Goal: Transaction & Acquisition: Purchase product/service

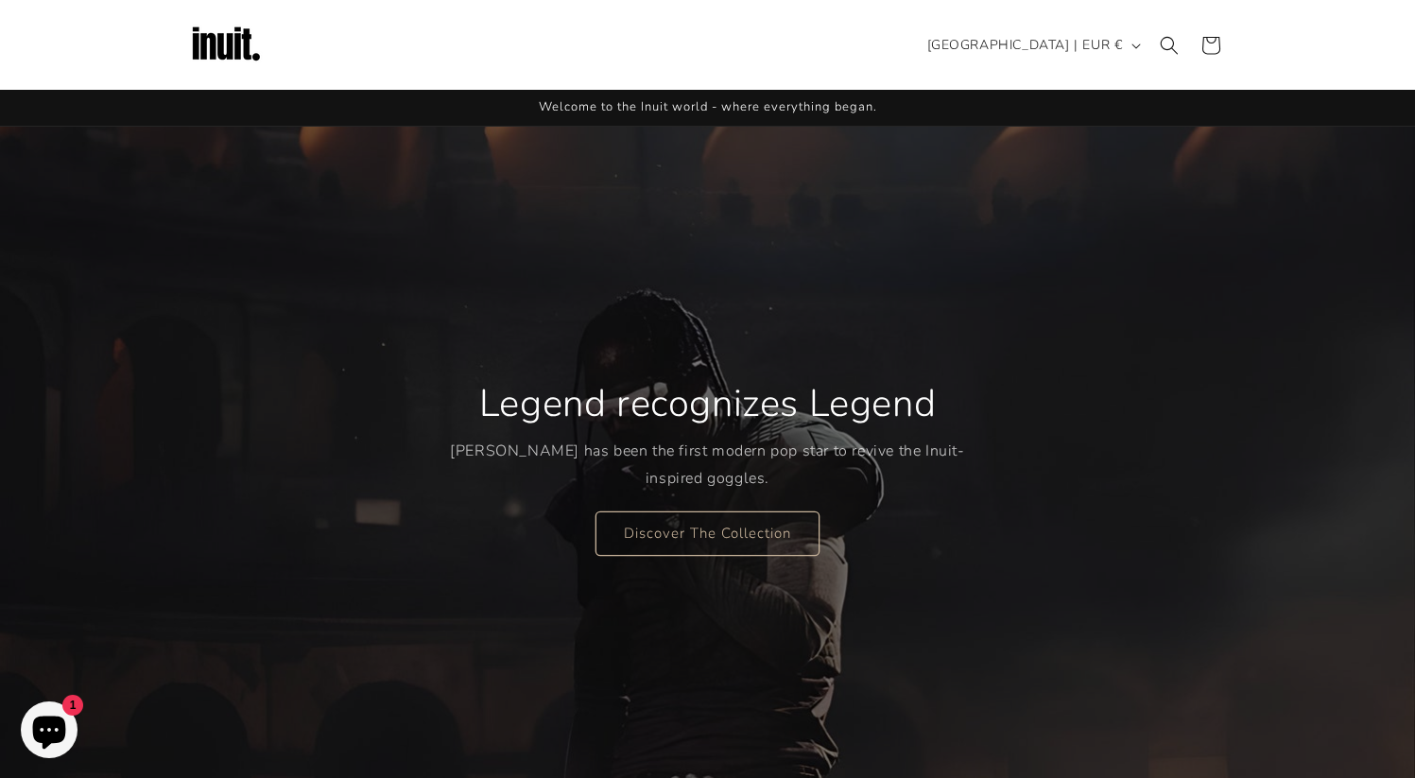
click at [626, 78] on header "Search Country/region Australia | EUR € Search Afghanistan EUR €" at bounding box center [708, 45] width 1134 height 90
click at [1127, 42] on button "[GEOGRAPHIC_DATA] | EUR €" at bounding box center [1032, 45] width 232 height 36
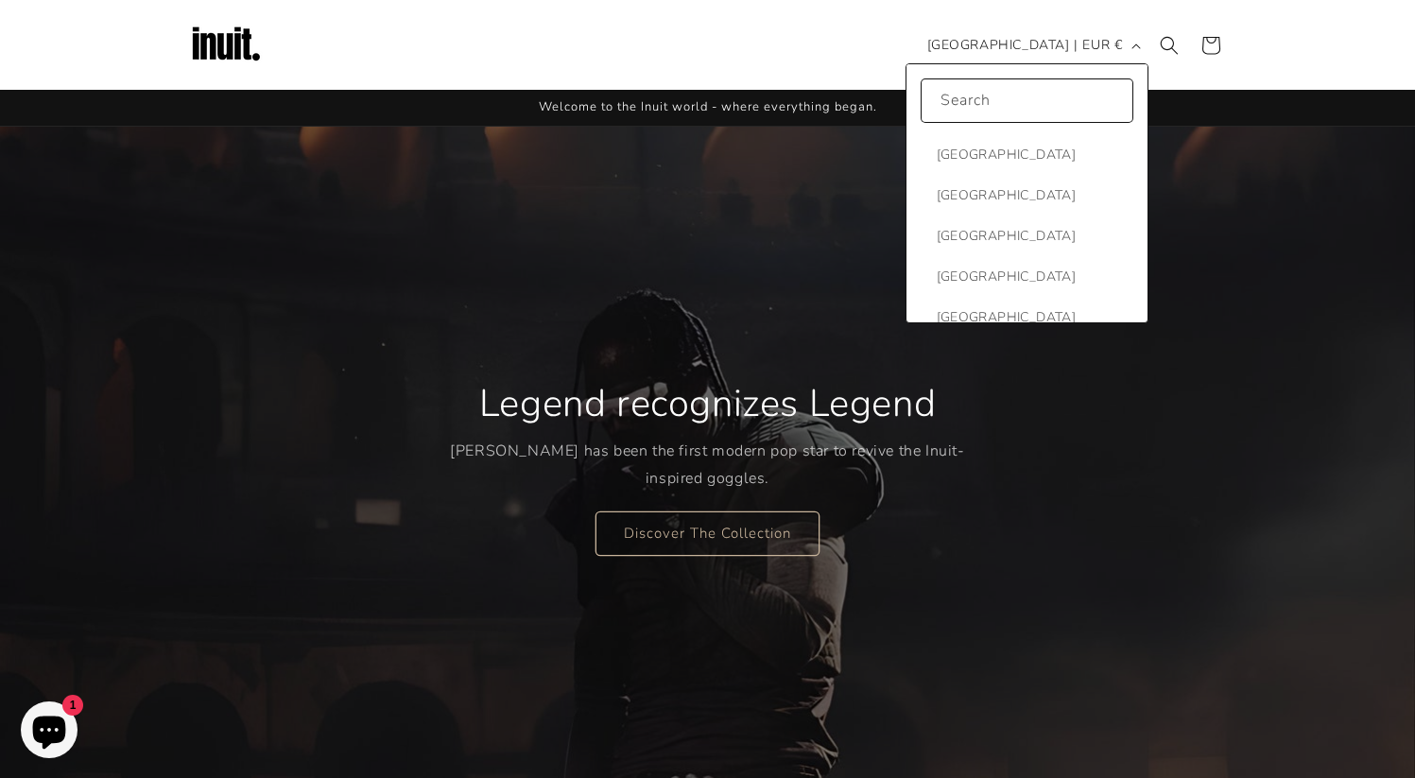
click at [1301, 37] on sticky-header "Search Country/region Australia | EUR € Search Afghanistan EUR €" at bounding box center [707, 45] width 1415 height 90
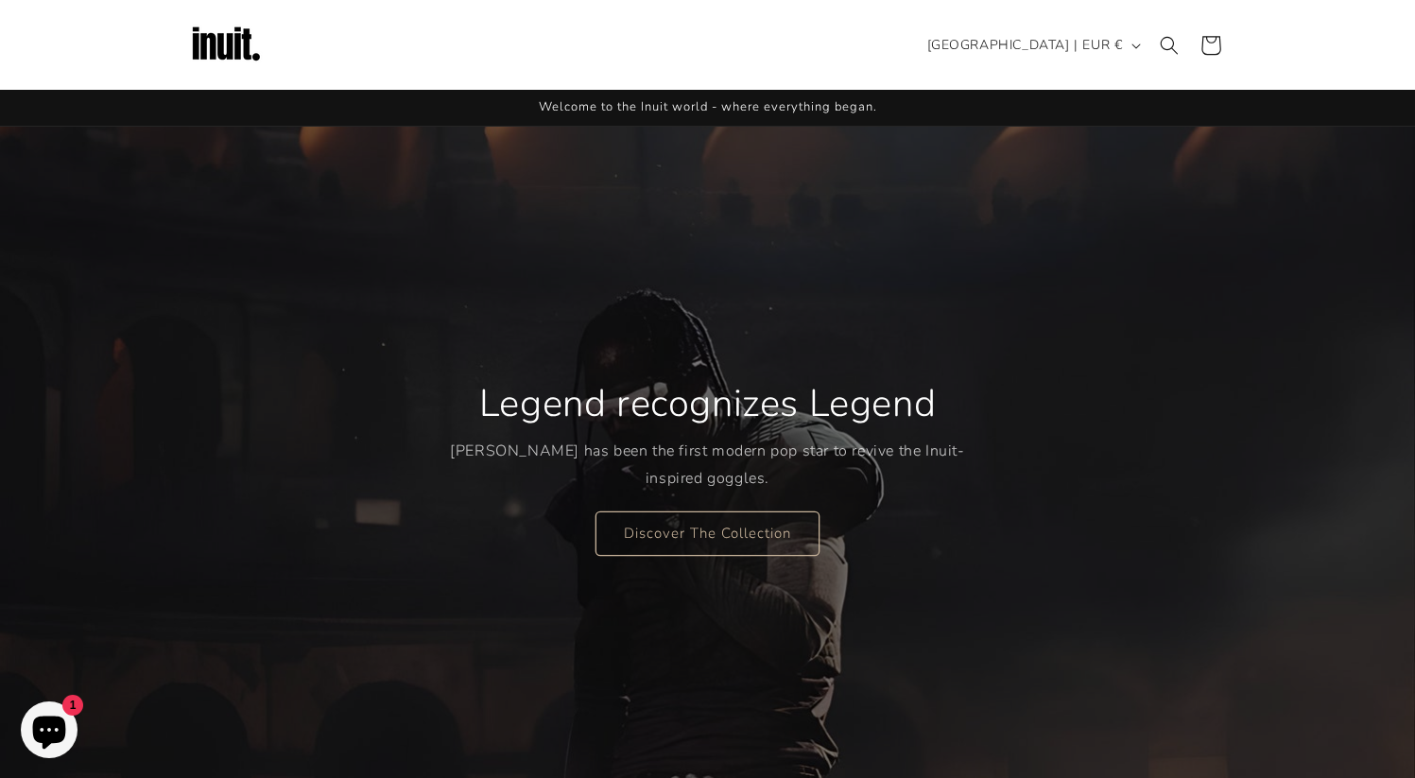
click at [1226, 43] on icon at bounding box center [1210, 45] width 44 height 44
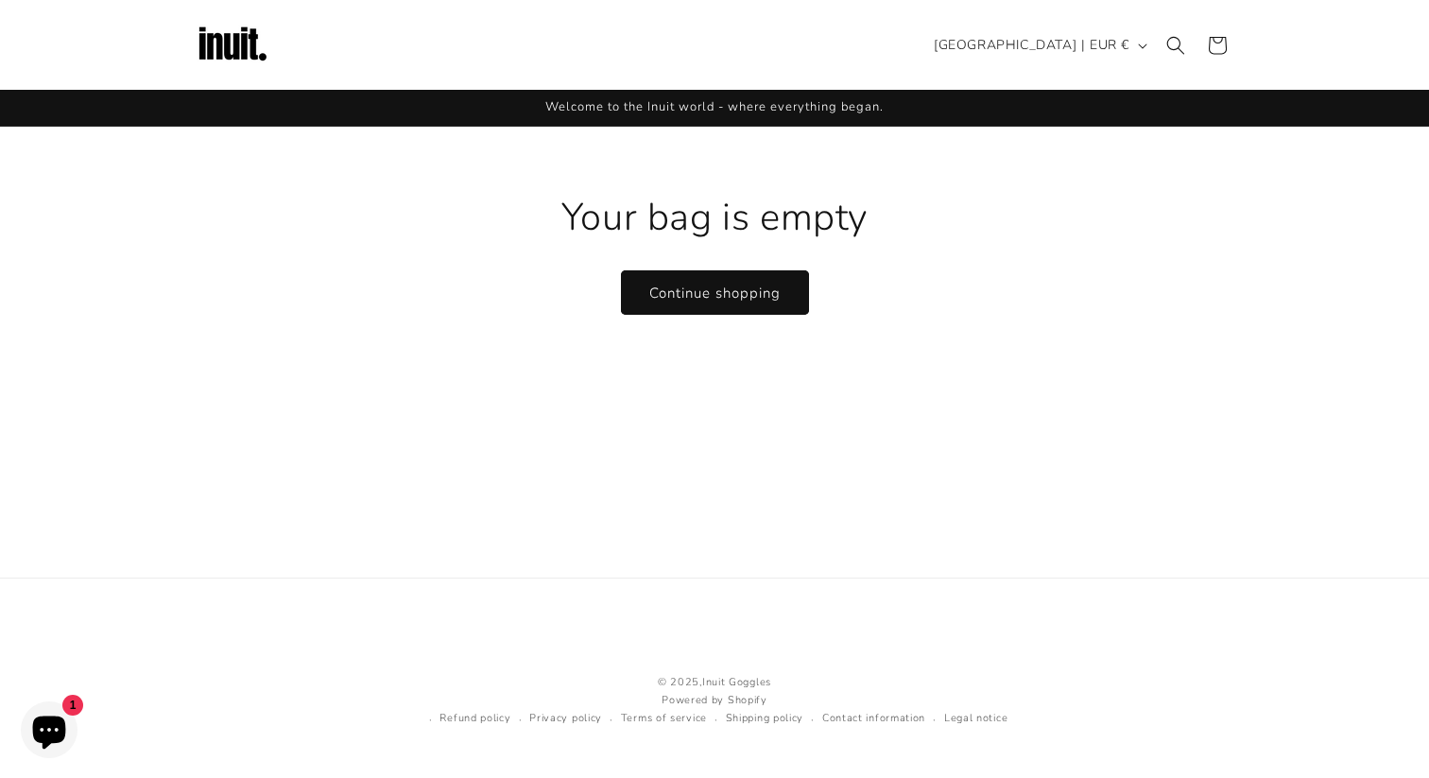
click at [222, 33] on img at bounding box center [233, 46] width 76 height 76
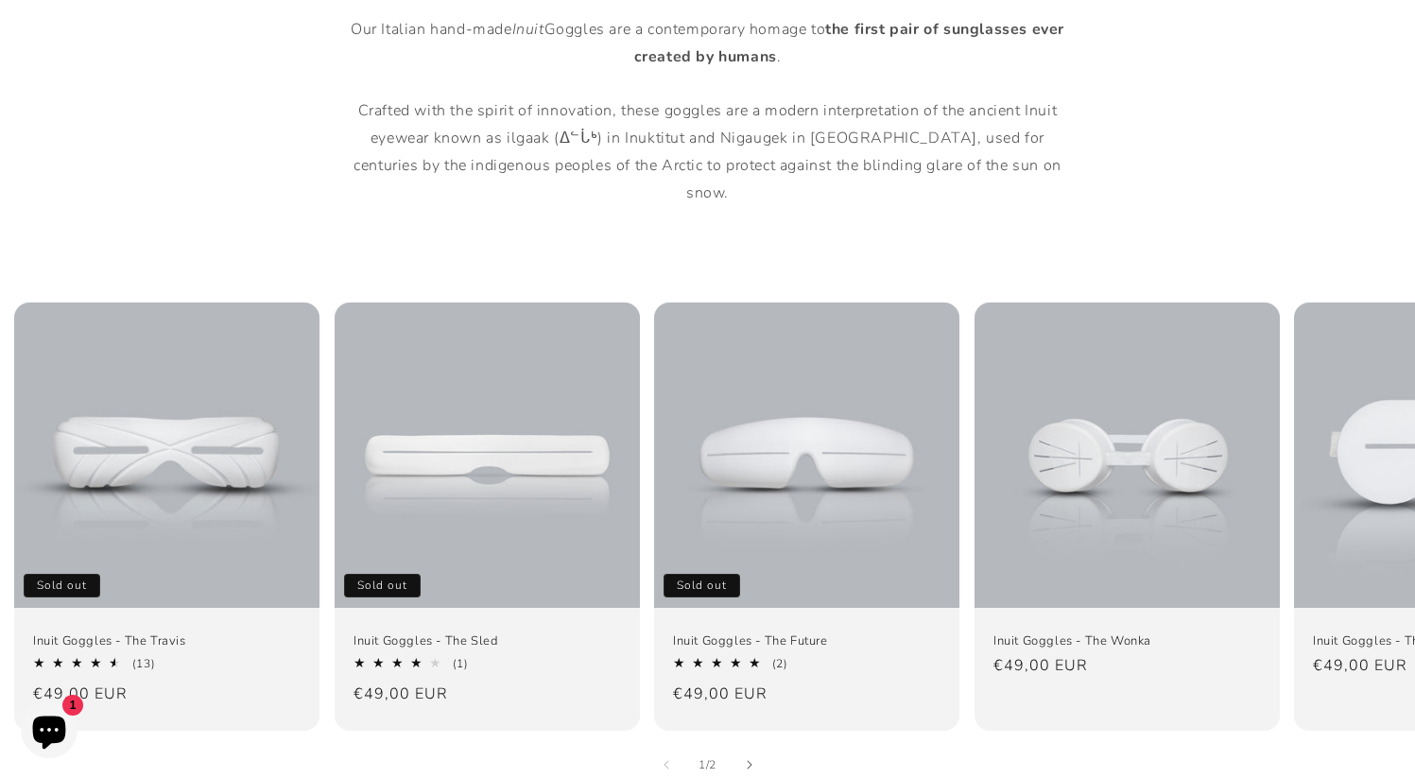
scroll to position [1034, 0]
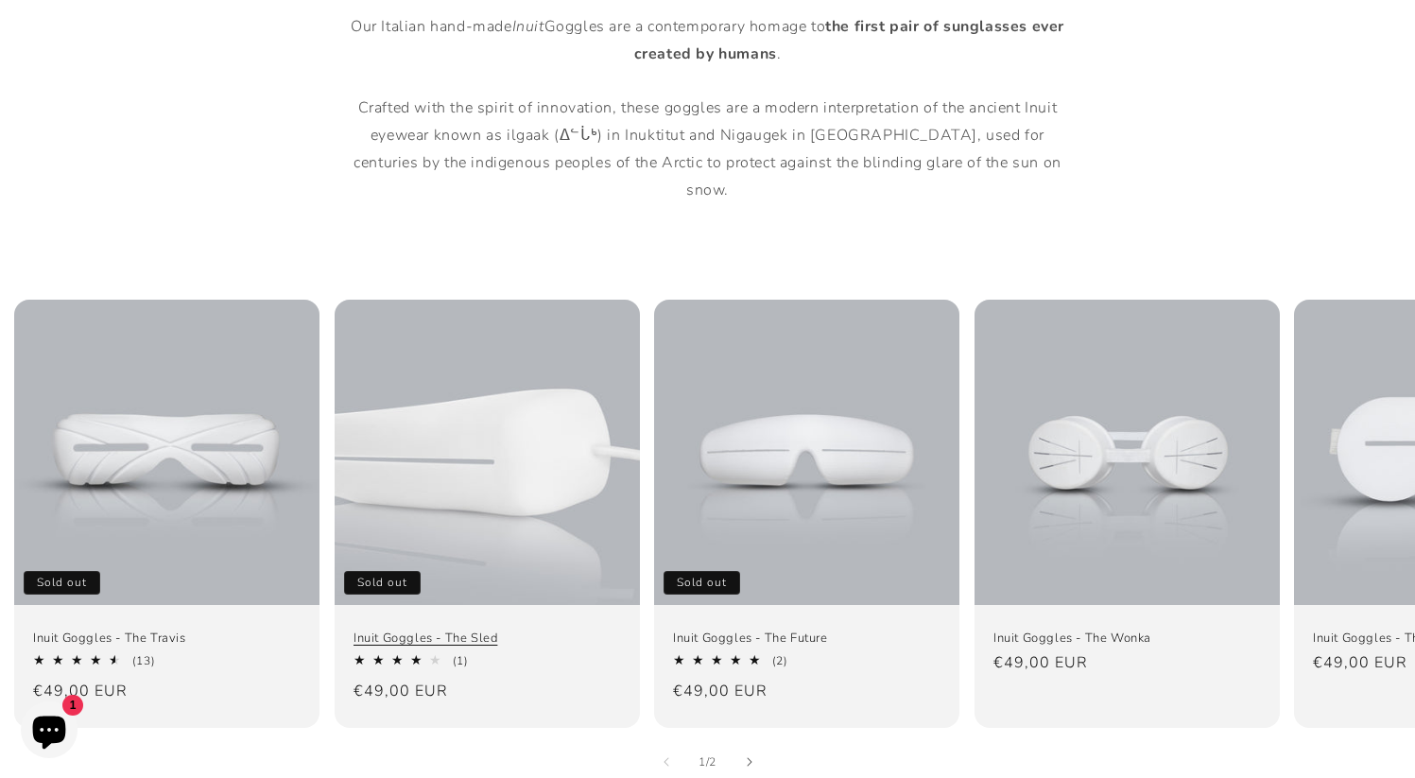
click at [522, 629] on link "Inuit Goggles - The Sled" at bounding box center [486, 637] width 267 height 16
